Goal: Information Seeking & Learning: Learn about a topic

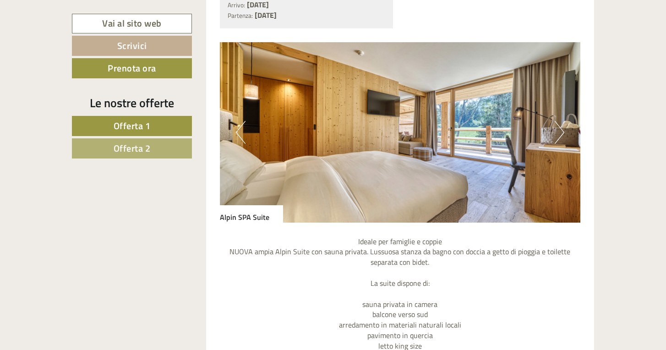
scroll to position [600, 0]
click at [557, 134] on button "Next" at bounding box center [559, 132] width 10 height 23
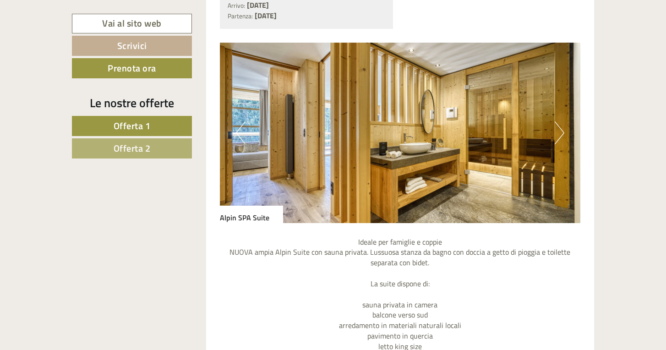
click at [557, 134] on button "Next" at bounding box center [559, 132] width 10 height 23
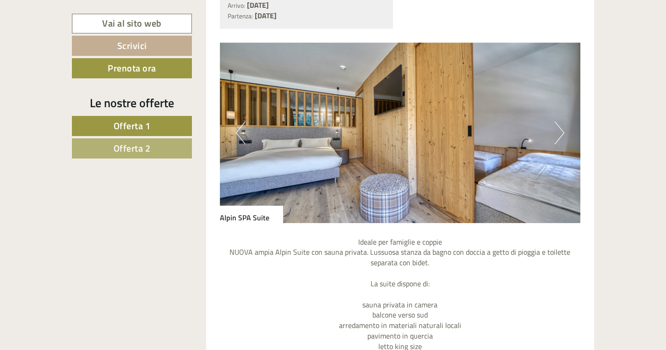
click at [557, 134] on button "Next" at bounding box center [559, 132] width 10 height 23
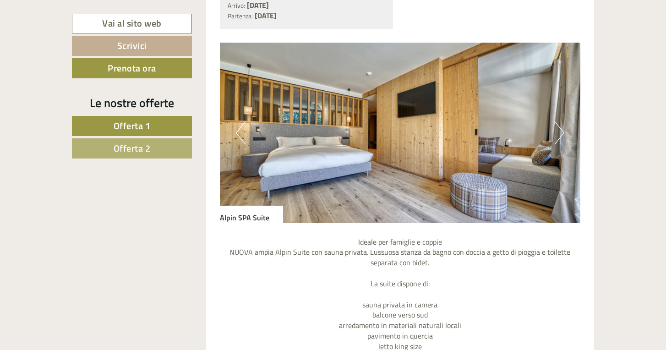
click at [557, 134] on button "Next" at bounding box center [559, 132] width 10 height 23
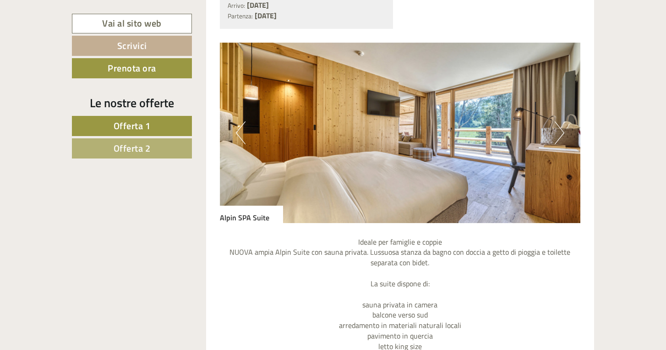
click at [557, 134] on button "Next" at bounding box center [559, 132] width 10 height 23
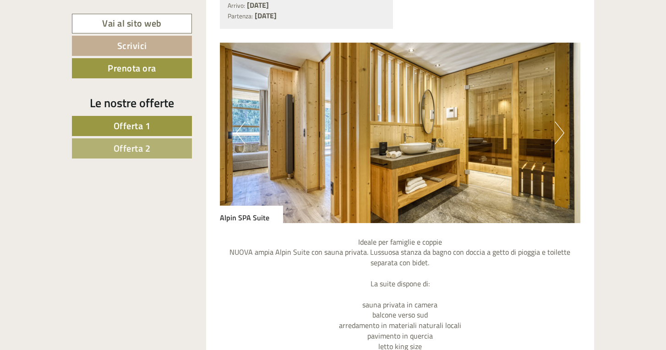
click at [557, 134] on button "Next" at bounding box center [559, 132] width 10 height 23
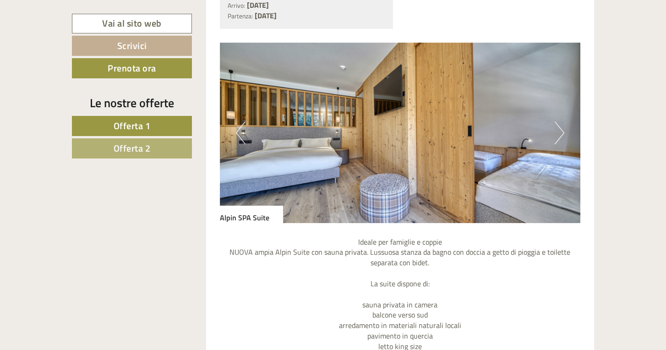
scroll to position [0, 0]
click at [560, 131] on button "Next" at bounding box center [559, 132] width 10 height 23
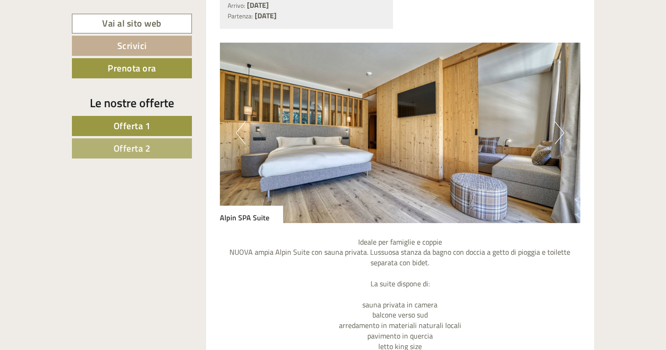
click at [560, 131] on button "Next" at bounding box center [559, 132] width 10 height 23
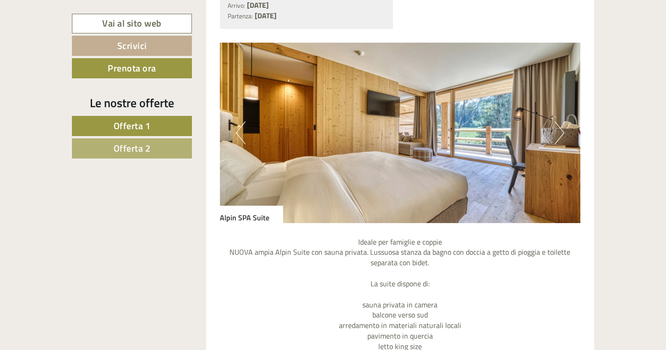
click at [560, 131] on button "Next" at bounding box center [559, 132] width 10 height 23
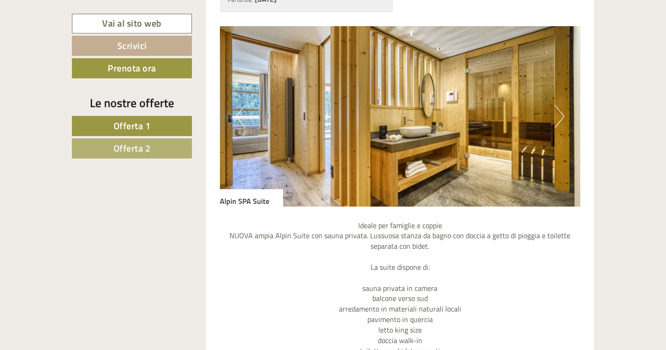
scroll to position [576, 0]
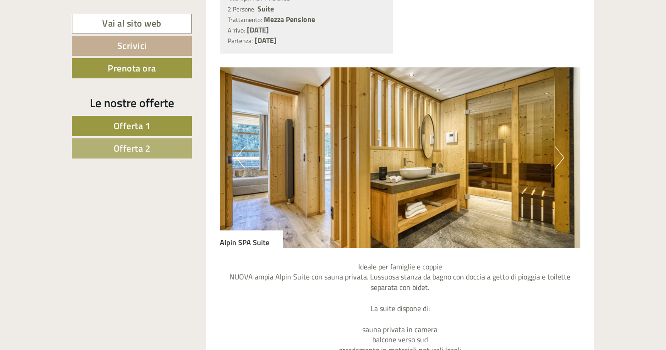
click at [566, 154] on img at bounding box center [400, 157] width 361 height 180
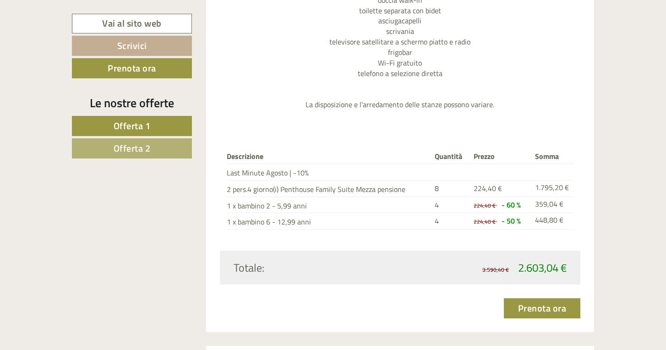
scroll to position [1748, 0]
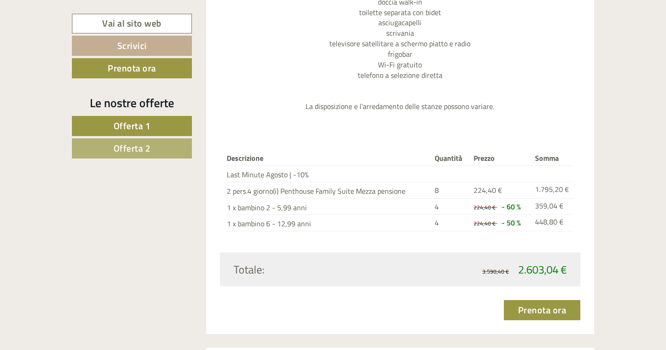
click at [167, 160] on div "Le nostre offerte Offerta 1 Offerta 2" at bounding box center [133, 131] width 123 height 75
click at [158, 152] on link "Offerta 2" at bounding box center [132, 148] width 120 height 20
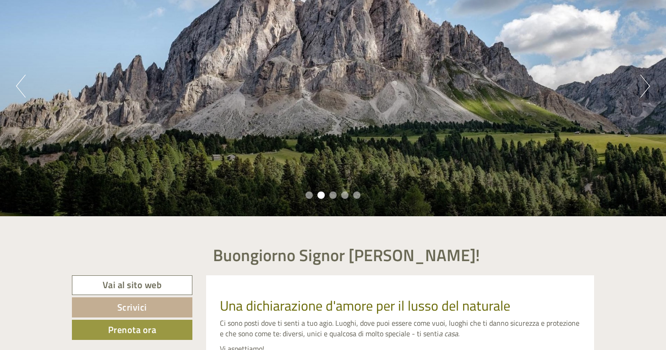
scroll to position [269, 0]
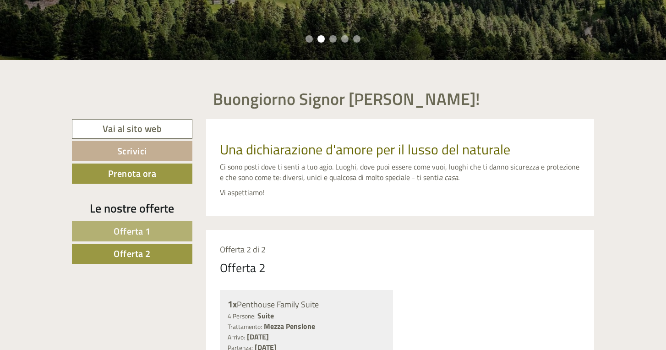
click at [134, 239] on link "Offerta 1" at bounding box center [132, 231] width 120 height 20
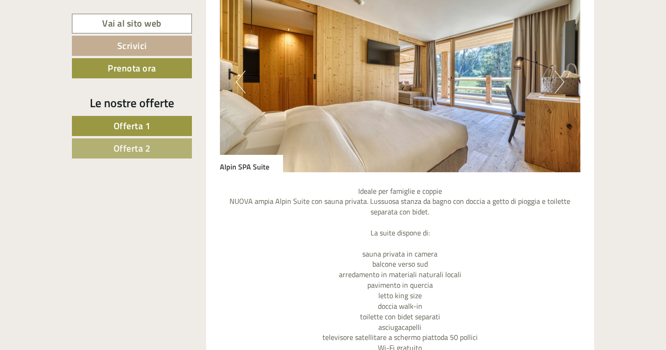
scroll to position [652, 0]
click at [391, 193] on p "Ideale per famiglie e coppie NUOVA ampia Alpin Suite con sauna privata. Lussuos…" at bounding box center [400, 315] width 361 height 261
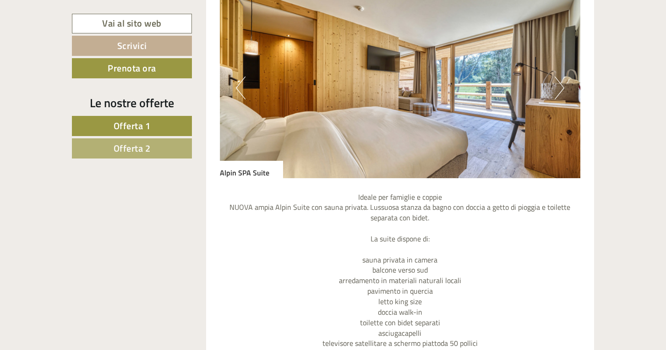
click at [562, 87] on button "Next" at bounding box center [559, 87] width 10 height 23
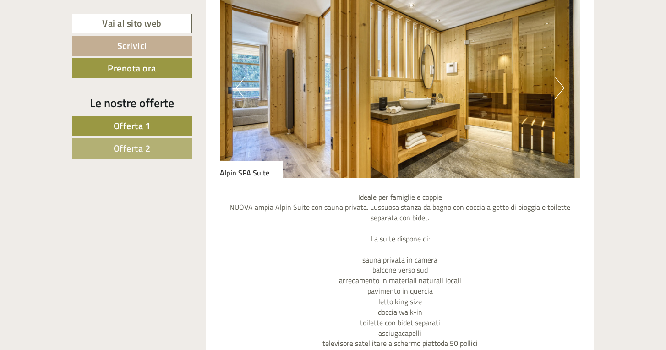
click at [562, 86] on button "Next" at bounding box center [559, 87] width 10 height 23
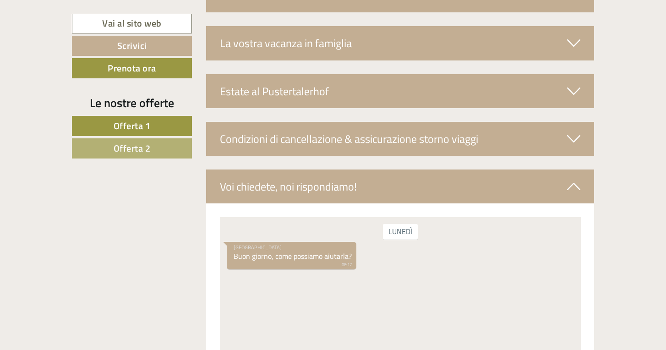
scroll to position [1499, 0]
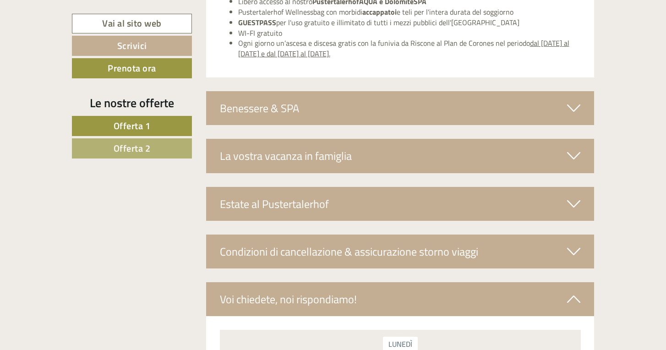
click at [451, 97] on div "Benessere & SPA" at bounding box center [400, 108] width 388 height 34
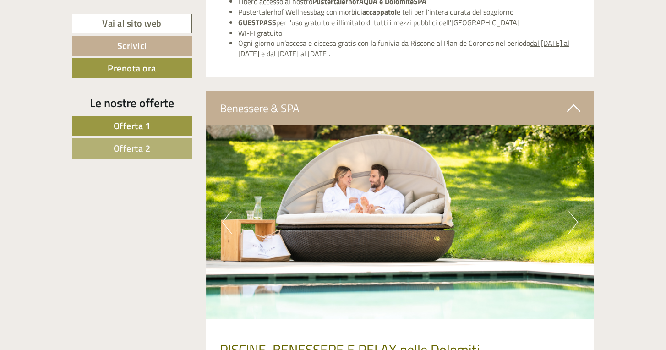
click at [571, 211] on button "Next" at bounding box center [573, 222] width 10 height 23
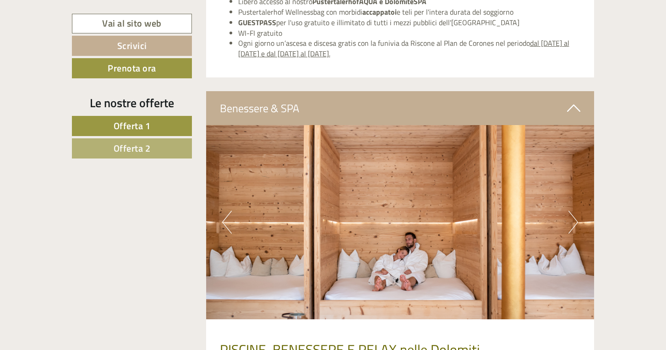
click at [575, 211] on button "Next" at bounding box center [573, 222] width 10 height 23
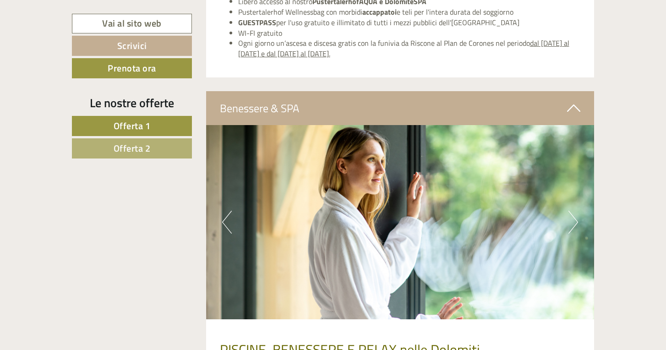
click at [575, 211] on button "Next" at bounding box center [573, 222] width 10 height 23
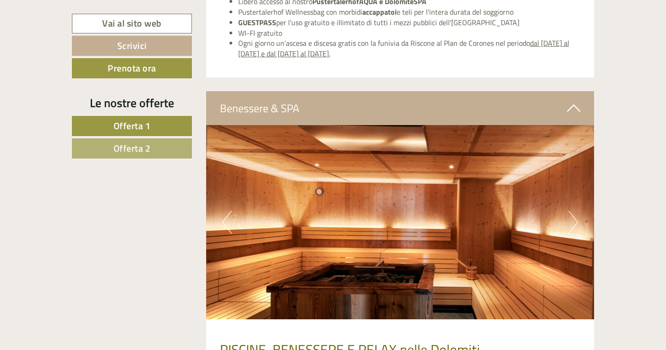
click at [578, 206] on img at bounding box center [400, 222] width 388 height 194
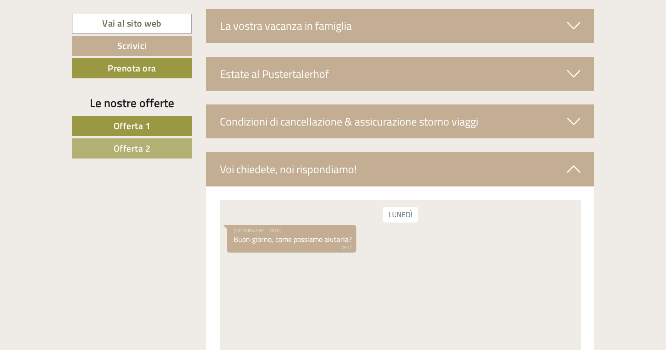
scroll to position [1981, 0]
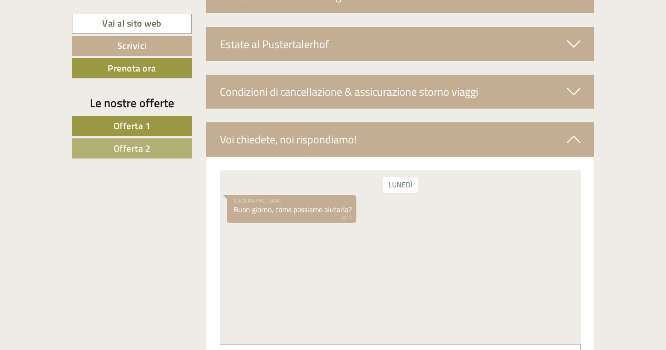
click at [356, 29] on div "Estate al Pustertalerhof" at bounding box center [400, 44] width 388 height 34
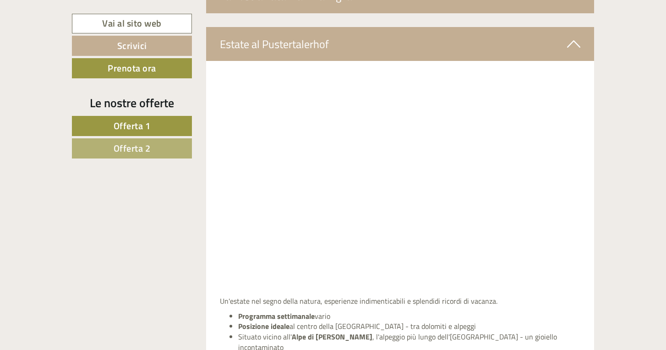
click at [356, 29] on div "Estate al Pustertalerhof" at bounding box center [400, 44] width 388 height 34
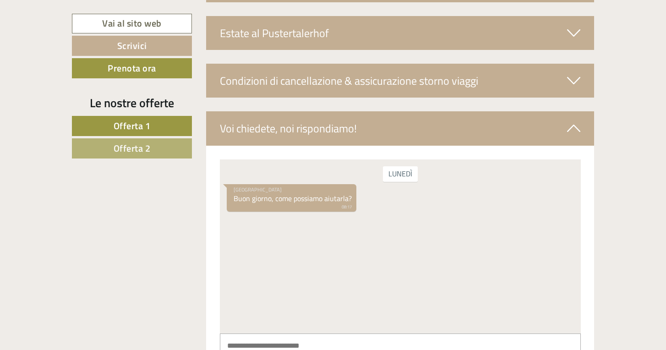
click at [390, 122] on div "Voi chiedete, noi rispondiamo!" at bounding box center [400, 128] width 388 height 34
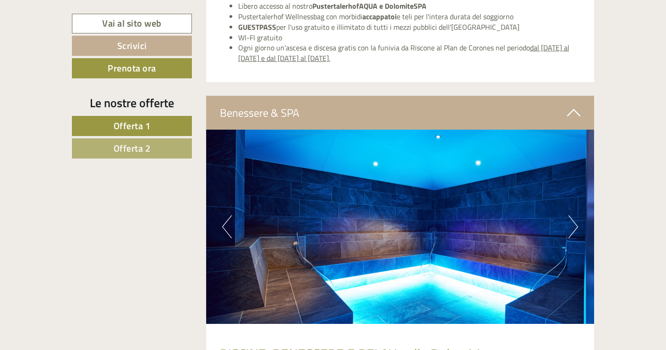
scroll to position [1497, 0]
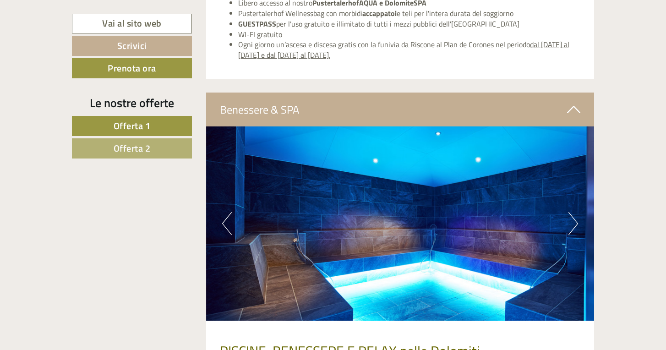
click at [226, 212] on button "Previous" at bounding box center [227, 223] width 10 height 23
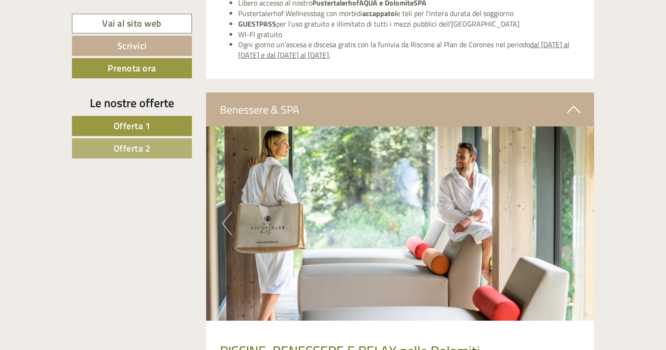
click at [226, 212] on button "Previous" at bounding box center [227, 223] width 10 height 23
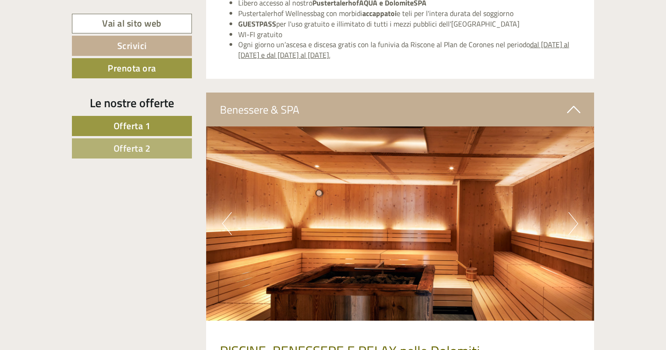
click at [226, 212] on button "Previous" at bounding box center [227, 223] width 10 height 23
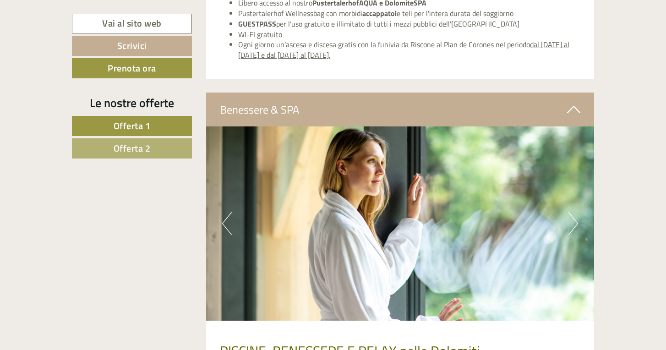
click at [226, 212] on button "Previous" at bounding box center [227, 223] width 10 height 23
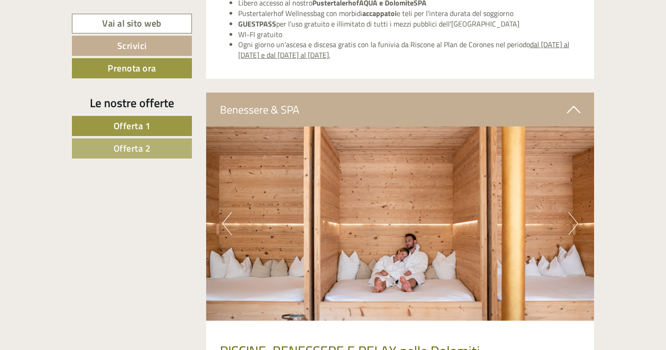
click at [226, 212] on button "Previous" at bounding box center [227, 223] width 10 height 23
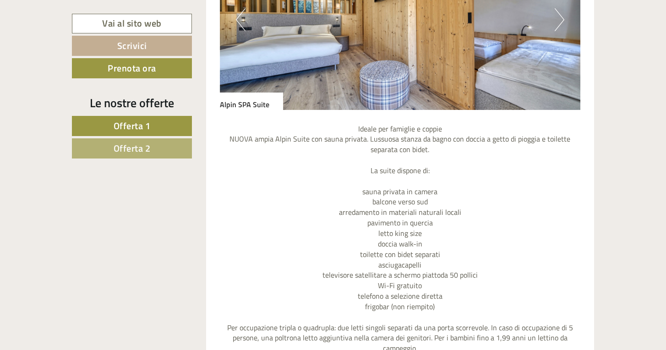
scroll to position [615, 0]
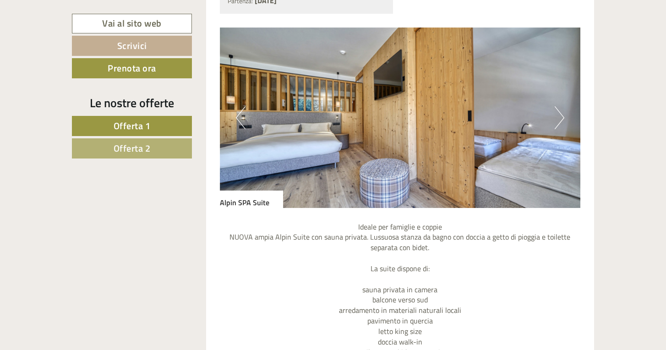
click at [556, 107] on button "Next" at bounding box center [559, 117] width 10 height 23
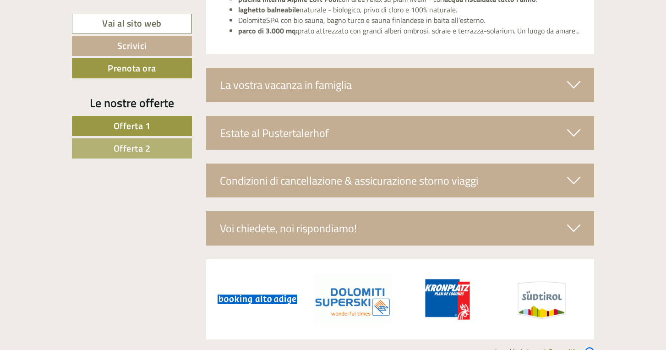
scroll to position [1891, 0]
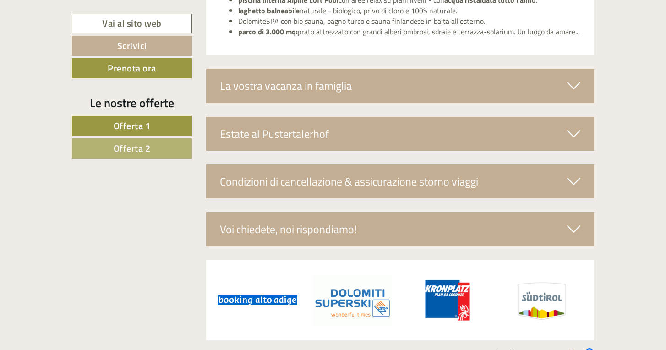
click at [159, 22] on link "Vai al sito web" at bounding box center [132, 24] width 120 height 20
